Goal: Information Seeking & Learning: Learn about a topic

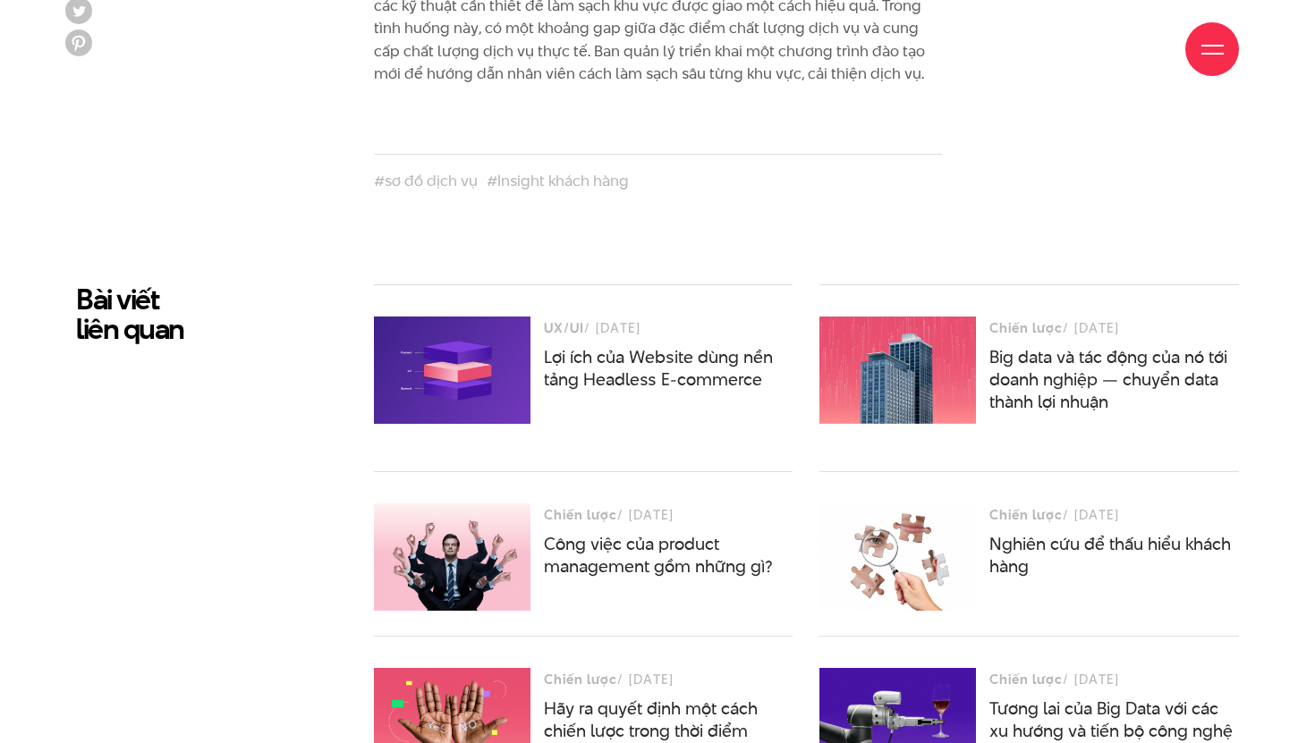
scroll to position [7869, 0]
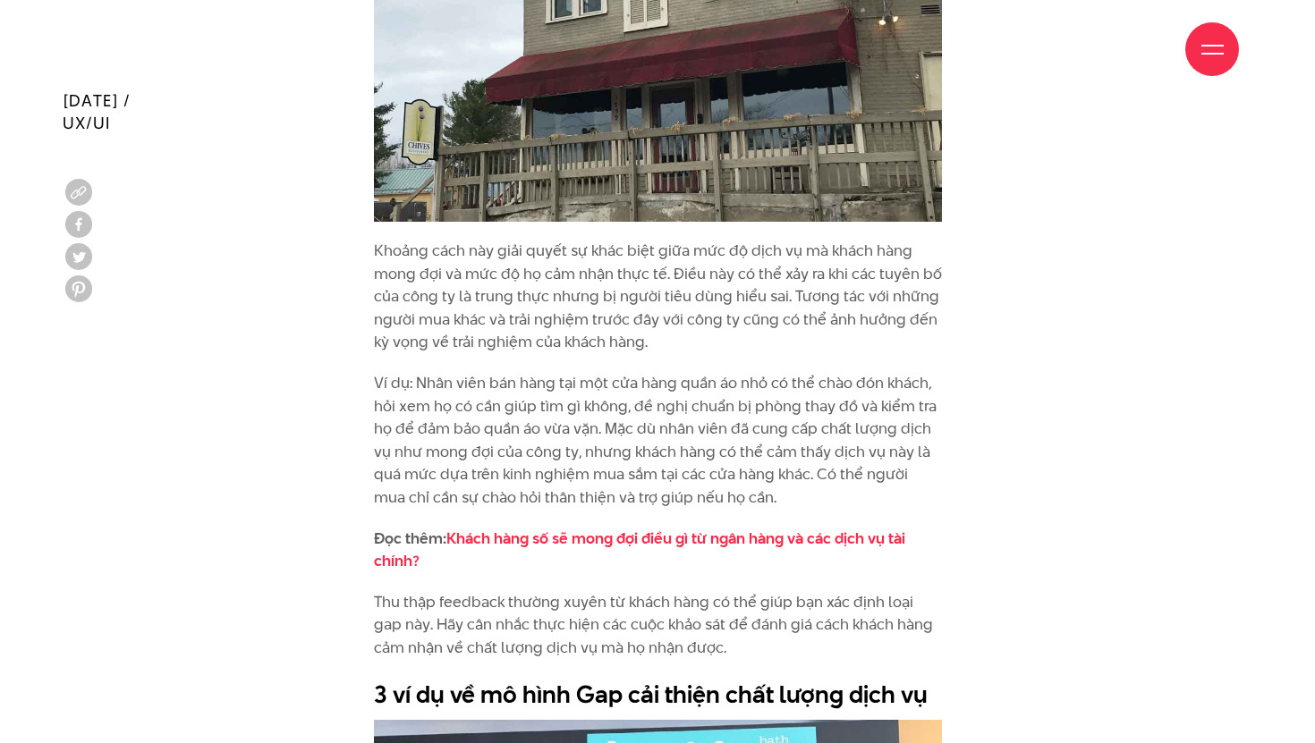
scroll to position [5244, 0]
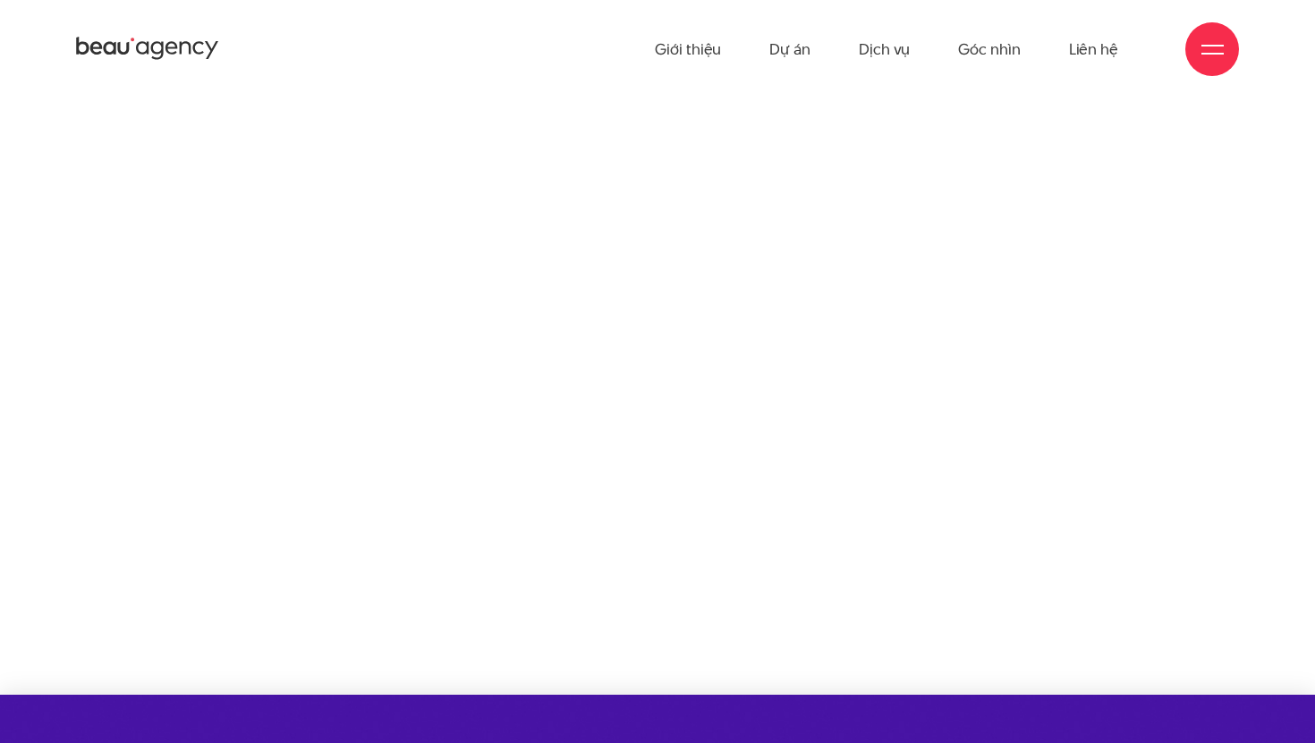
scroll to position [5244, 0]
